Goal: Check status: Check status

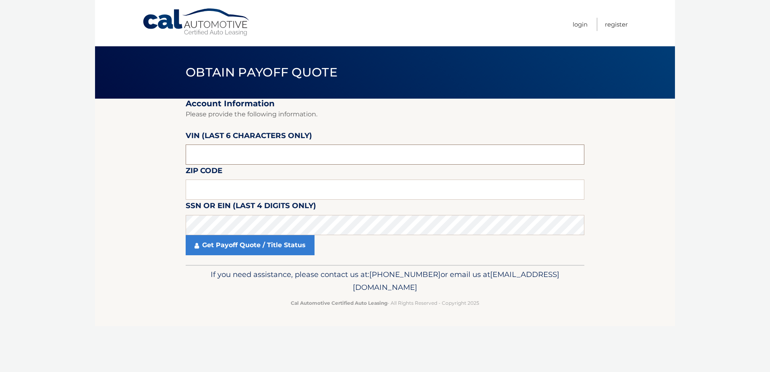
click at [273, 151] on input "text" at bounding box center [385, 155] width 399 height 20
type input "177775"
type input "19426"
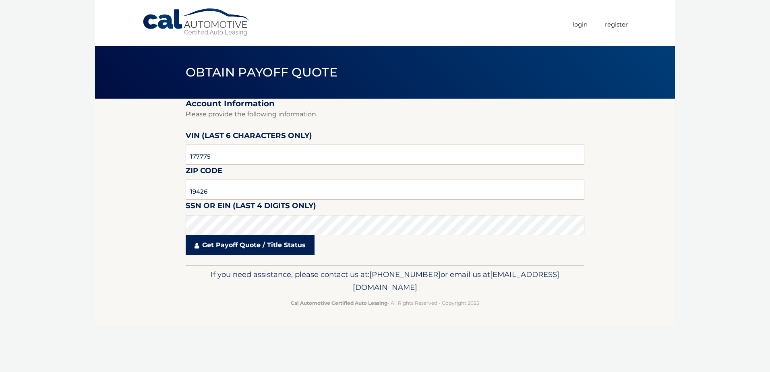
click at [238, 243] on link "Get Payoff Quote / Title Status" at bounding box center [250, 245] width 129 height 20
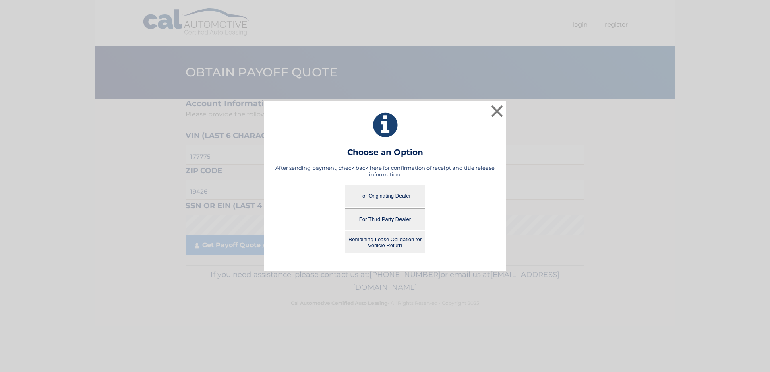
click at [383, 195] on button "For Originating Dealer" at bounding box center [385, 196] width 81 height 22
click at [399, 197] on button "For Originating Dealer" at bounding box center [385, 196] width 81 height 22
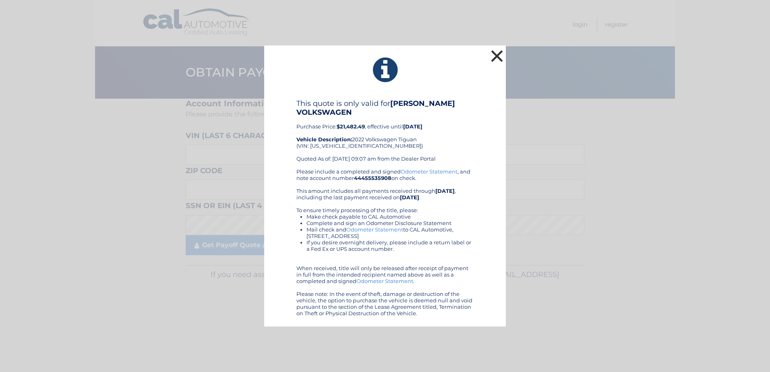
click at [495, 54] on button "×" at bounding box center [497, 56] width 16 height 16
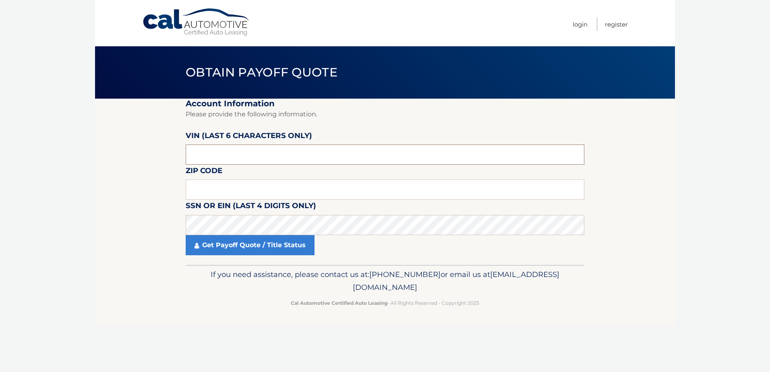
click at [251, 157] on input "text" at bounding box center [385, 155] width 399 height 20
click at [245, 187] on input "text" at bounding box center [385, 190] width 399 height 20
type input "19426"
click at [264, 157] on input "text" at bounding box center [385, 155] width 399 height 20
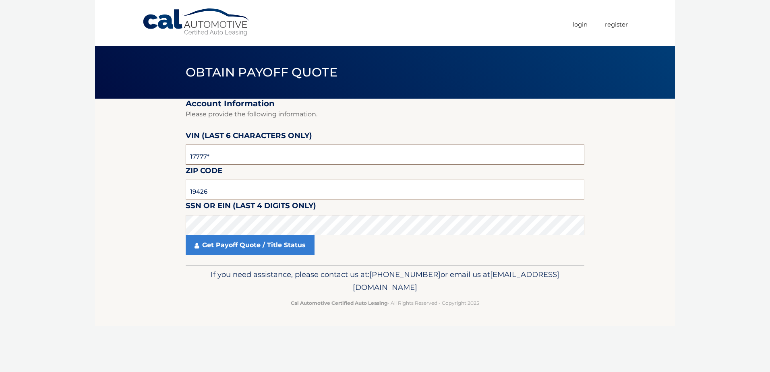
type input "177775"
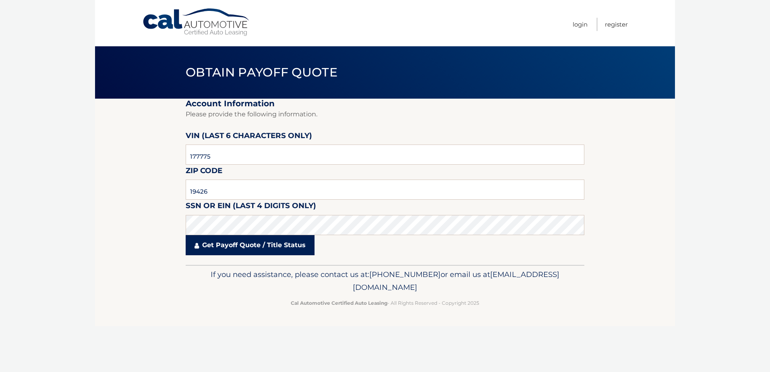
click at [250, 247] on link "Get Payoff Quote / Title Status" at bounding box center [250, 245] width 129 height 20
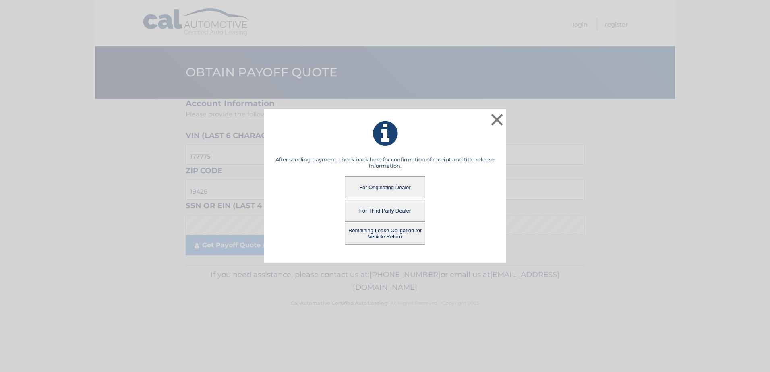
click at [378, 231] on button "Remaining Lease Obligation for Vehicle Return" at bounding box center [385, 234] width 81 height 22
click at [376, 235] on button "Remaining Lease Obligation for Vehicle Return" at bounding box center [385, 234] width 81 height 22
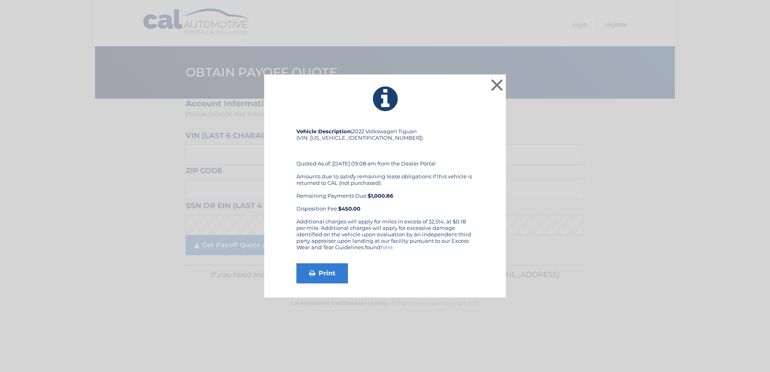
click at [385, 247] on link "here" at bounding box center [386, 247] width 12 height 6
click at [500, 89] on button "×" at bounding box center [497, 85] width 16 height 16
